Goal: Task Accomplishment & Management: Use online tool/utility

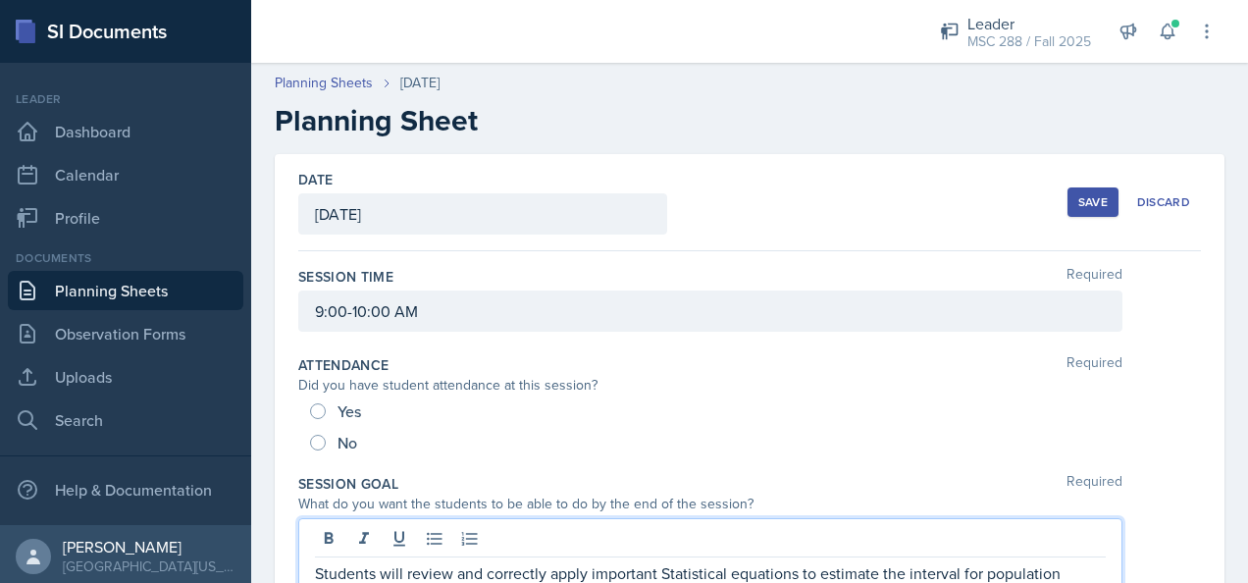
scroll to position [392, 0]
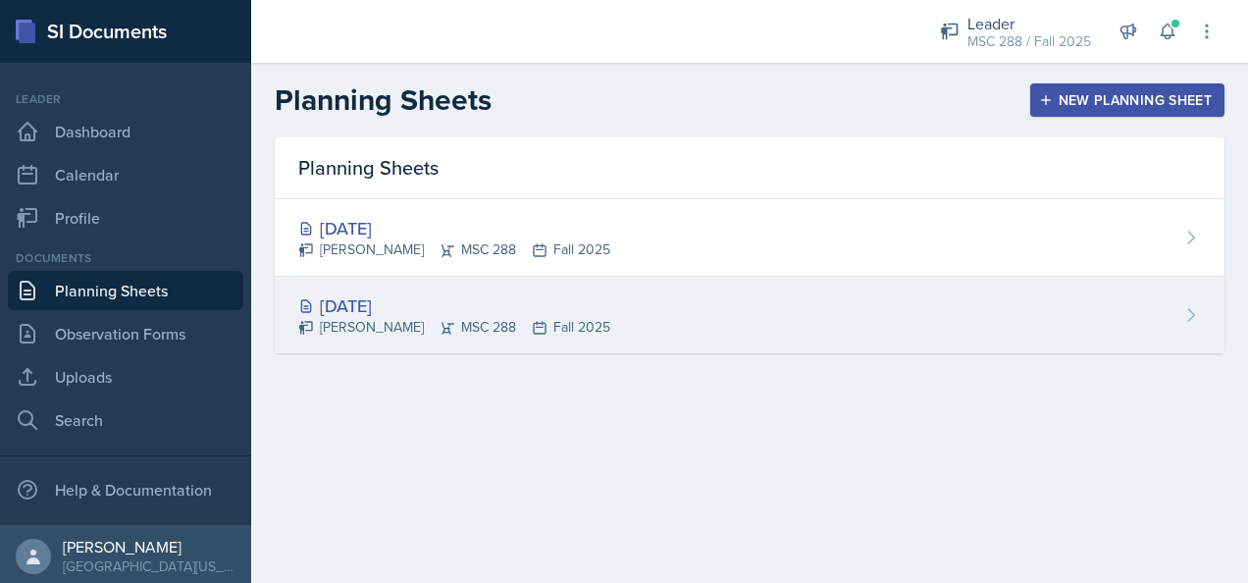
click at [372, 308] on div "[DATE]" at bounding box center [454, 305] width 312 height 26
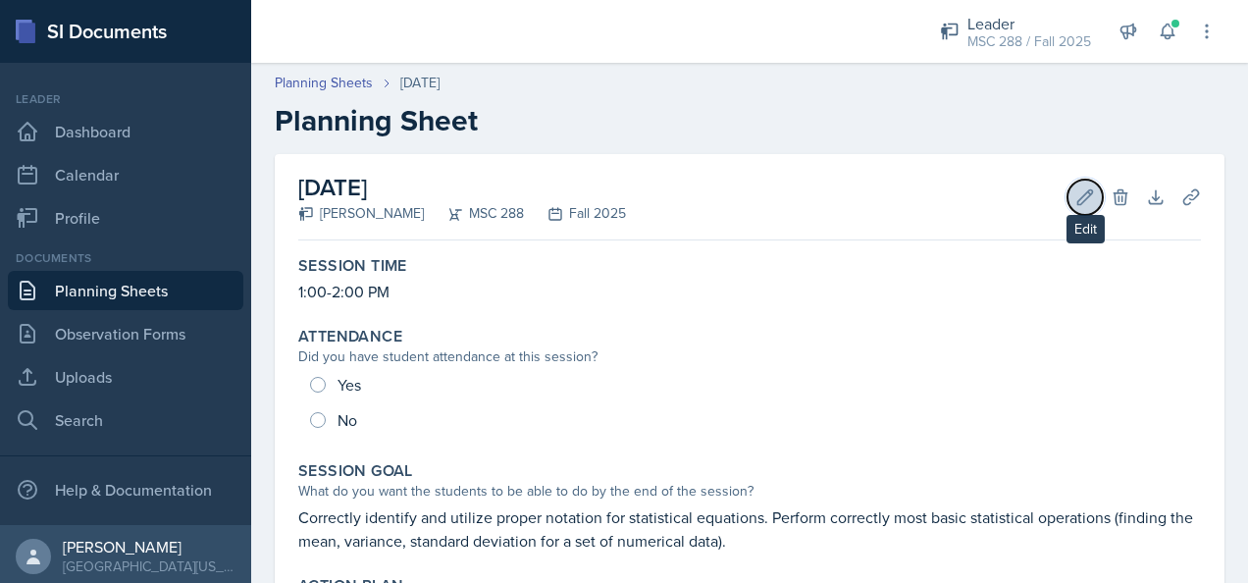
click at [1078, 193] on icon at bounding box center [1085, 196] width 15 height 15
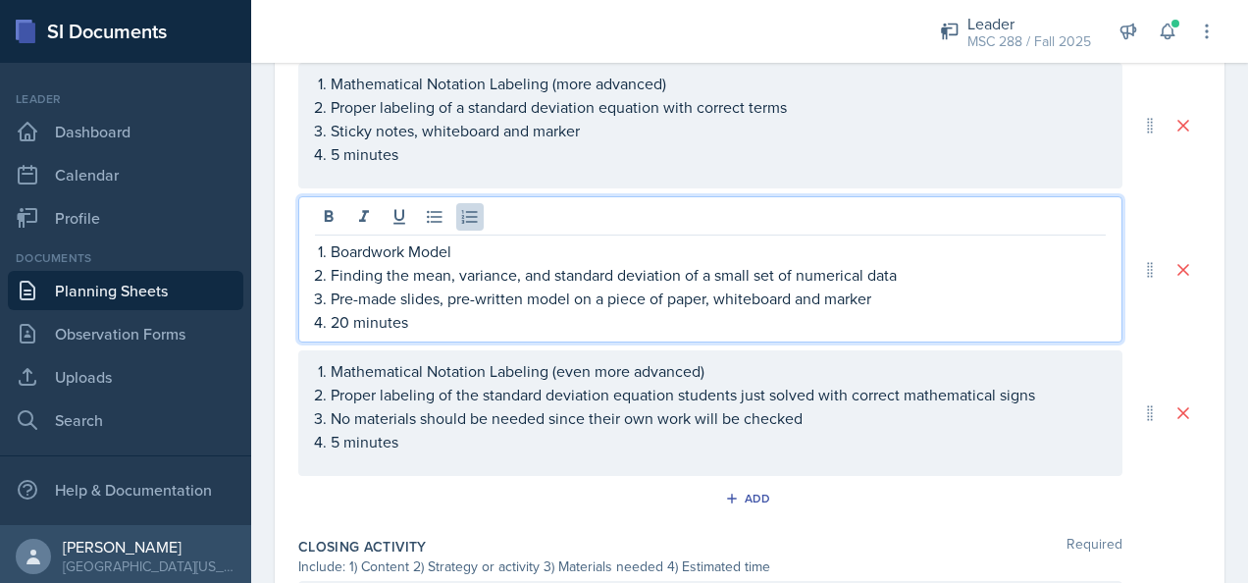
scroll to position [1210, 0]
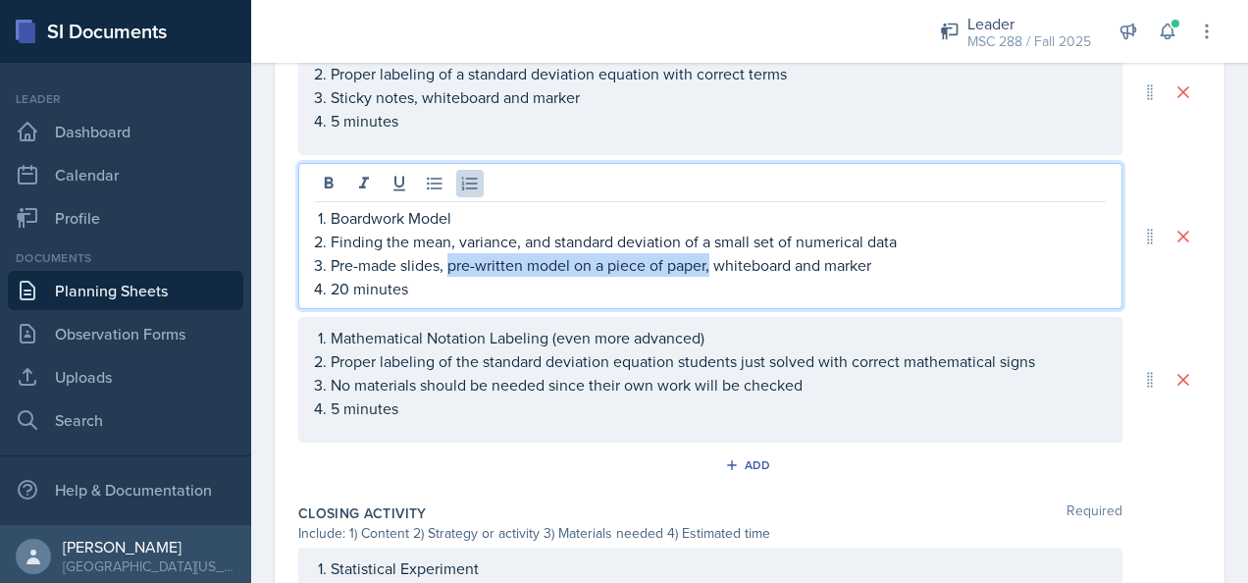
drag, startPoint x: 712, startPoint y: 256, endPoint x: 446, endPoint y: 271, distance: 266.2
click at [446, 271] on p "Pre-made slides, pre-written model on a piece of paper, whiteboard and marker" at bounding box center [718, 265] width 775 height 24
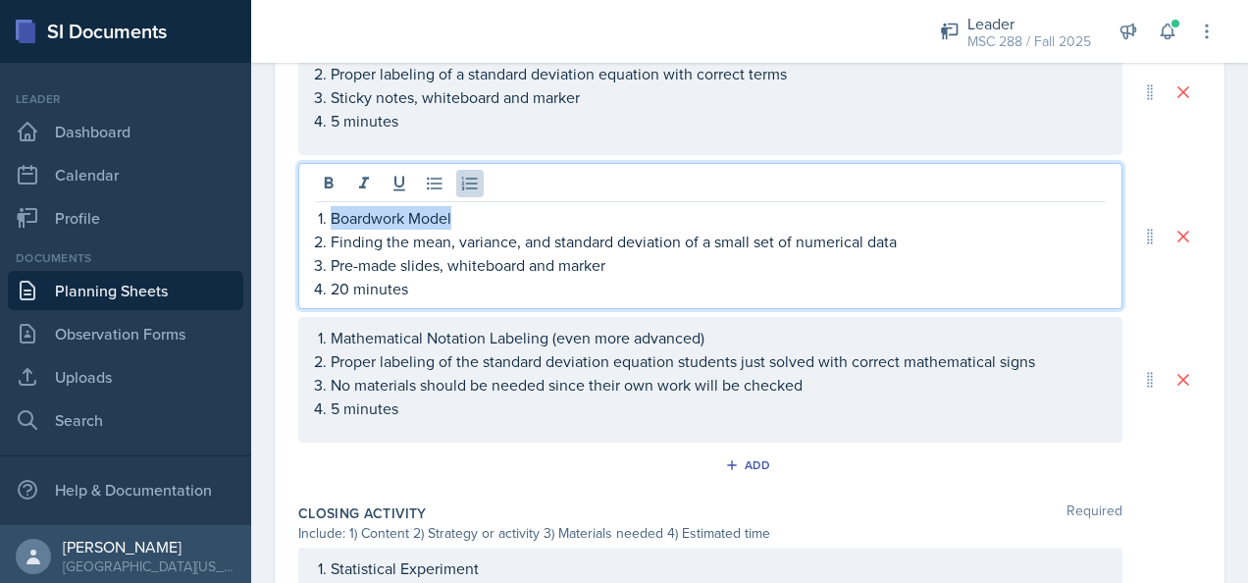
drag, startPoint x: 475, startPoint y: 221, endPoint x: 332, endPoint y: 213, distance: 143.4
click at [332, 213] on p "Boardwork Model" at bounding box center [718, 218] width 775 height 24
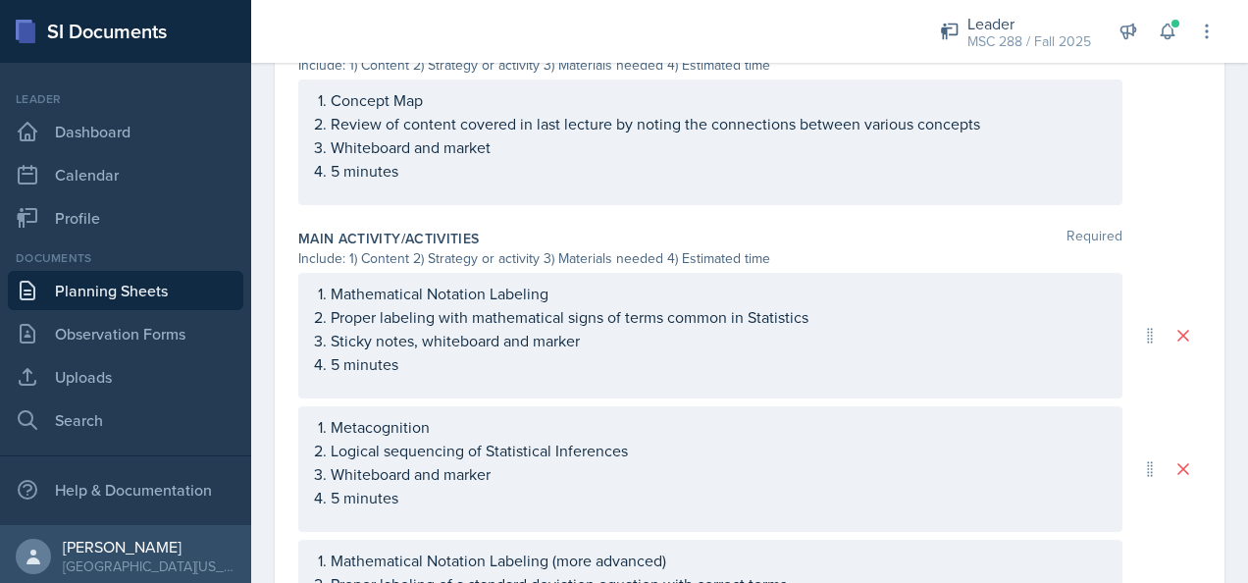
scroll to position [622, 0]
